Goal: Obtain resource: Obtain resource

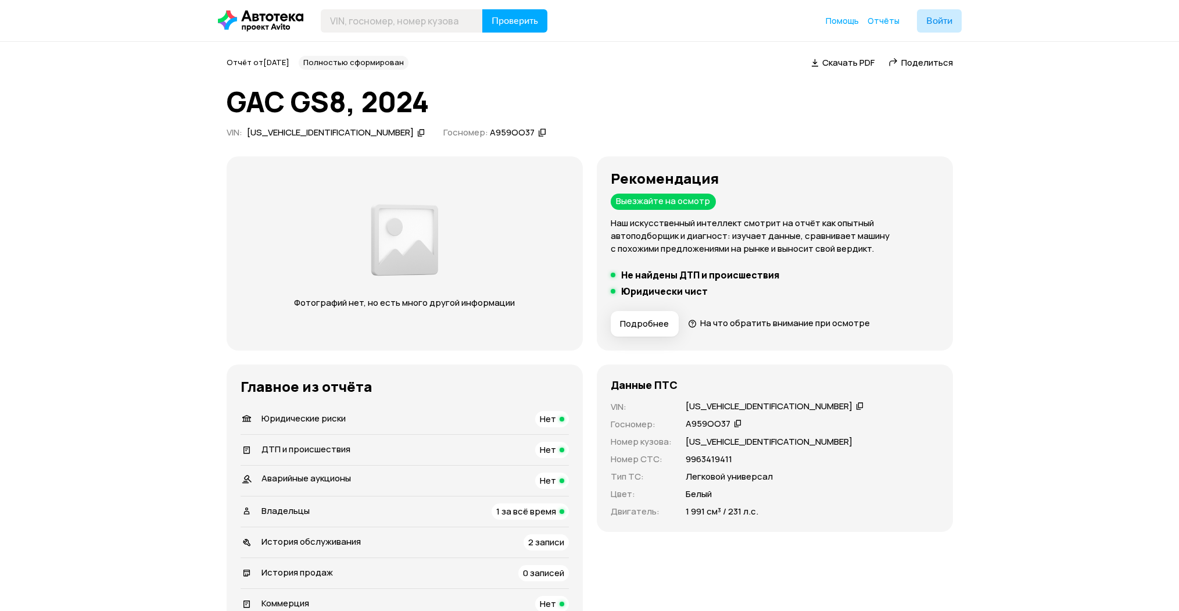
scroll to position [2975, 0]
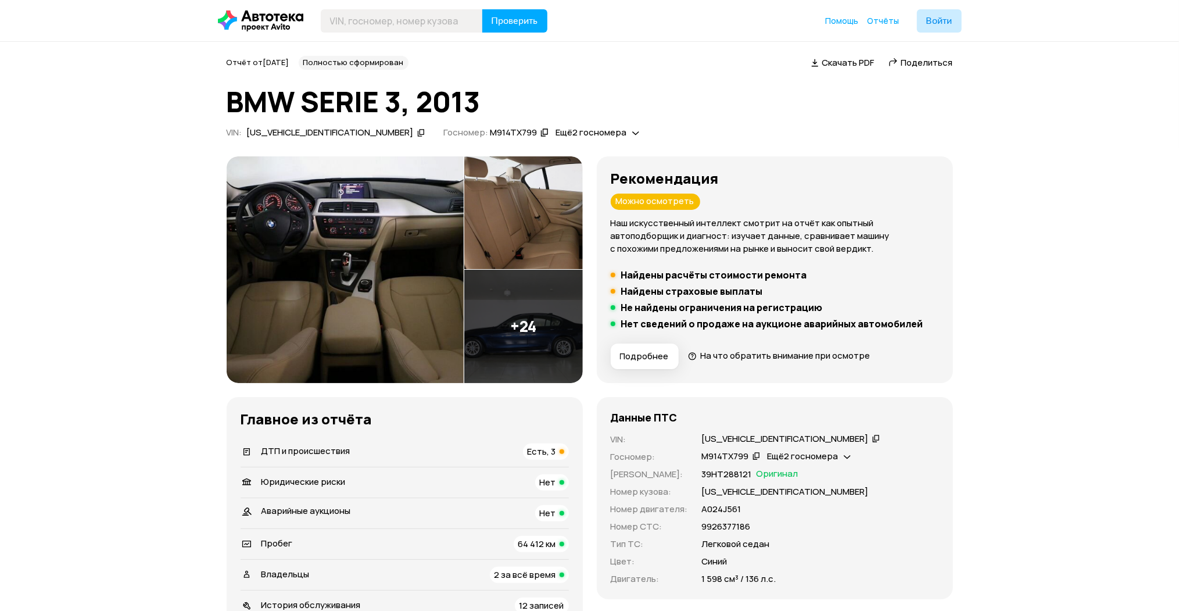
click at [372, 282] on img at bounding box center [345, 269] width 237 height 227
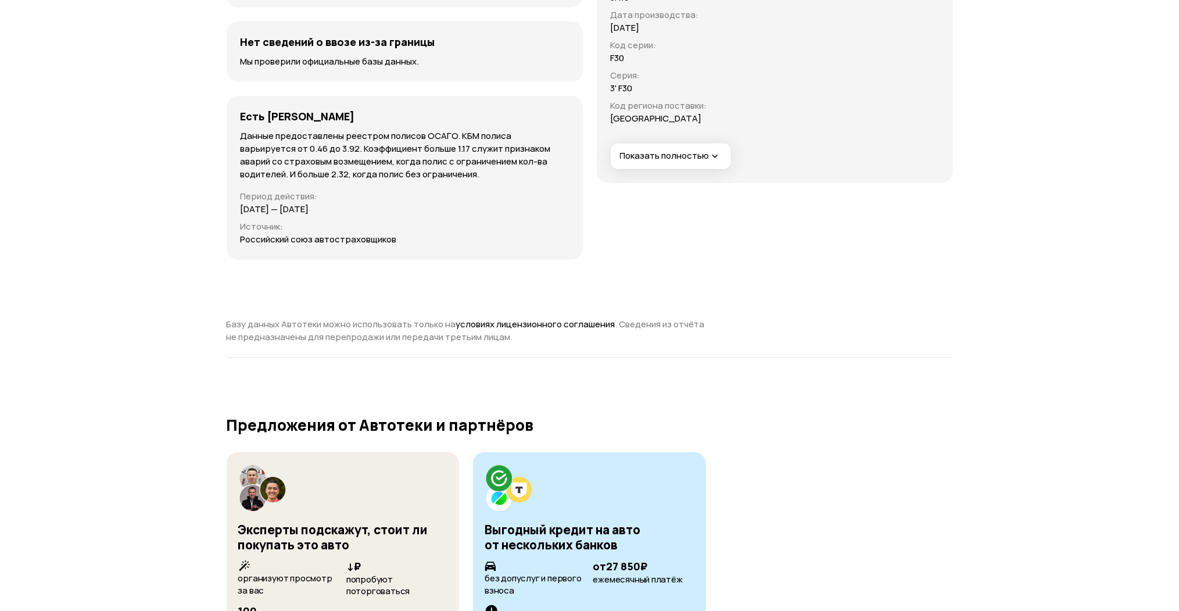
scroll to position [3719, 0]
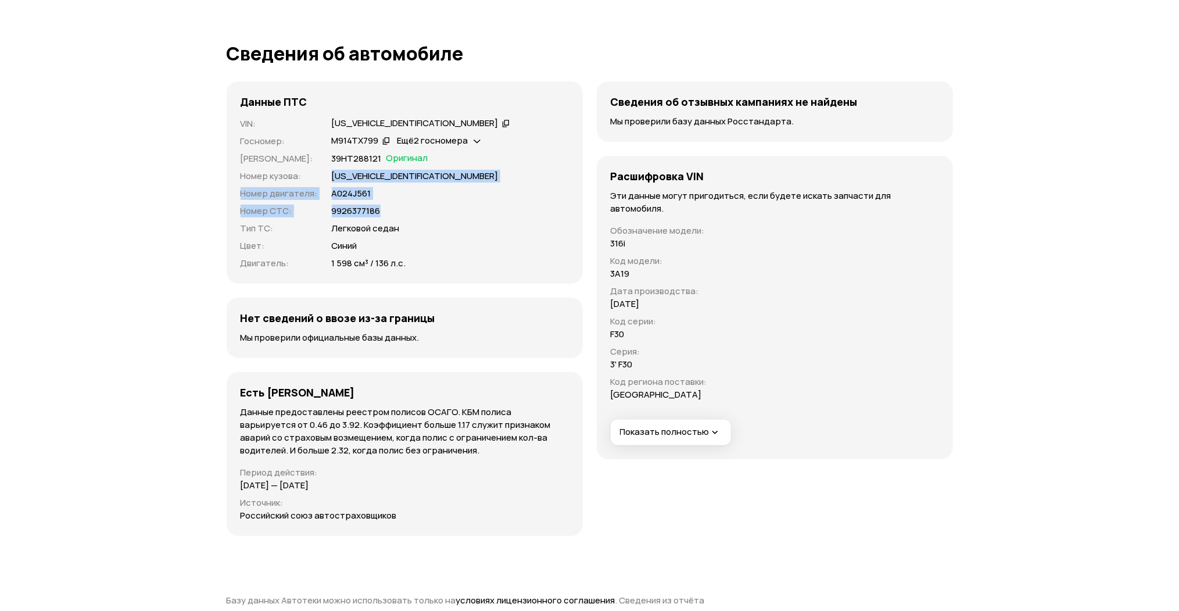
drag, startPoint x: 488, startPoint y: 192, endPoint x: 299, endPoint y: 156, distance: 192.4
click at [299, 156] on div "VIN : [US_VEHICLE_IDENTIFICATION_NUMBER]   Госномер : М914ТХ799   Ещё 2 госноме…" at bounding box center [405, 193] width 328 height 152
drag, startPoint x: 299, startPoint y: 156, endPoint x: 76, endPoint y: 213, distance: 230.4
click at [475, 134] on icon at bounding box center [477, 140] width 7 height 12
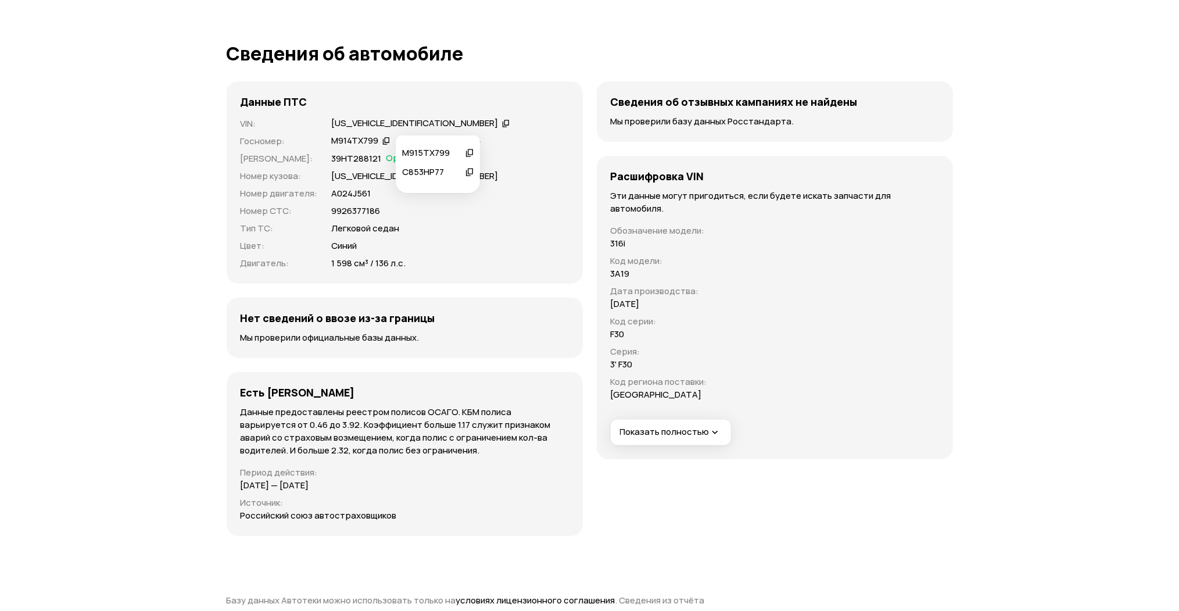
click at [507, 171] on div "VIN : [US_VEHICLE_IDENTIFICATION_NUMBER]   Госномер : М914ТХ799   Ещё 2 госноме…" at bounding box center [405, 193] width 328 height 152
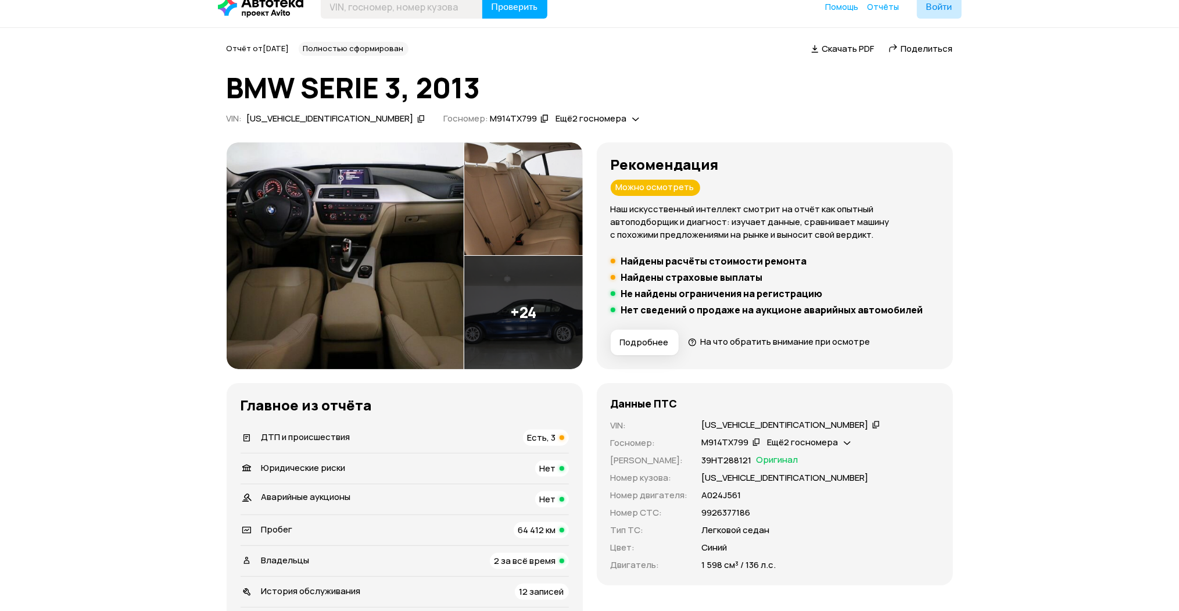
scroll to position [0, 0]
